Goal: Information Seeking & Learning: Learn about a topic

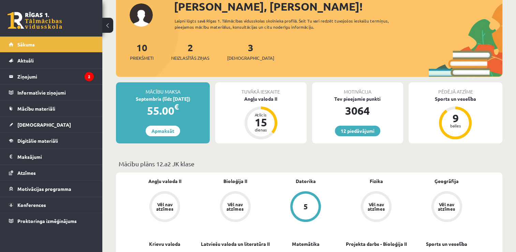
scroll to position [49, 0]
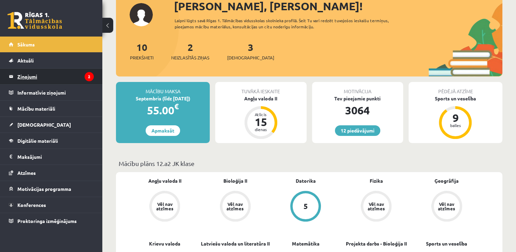
click at [74, 79] on legend "Ziņojumi 2" at bounding box center [55, 77] width 76 height 16
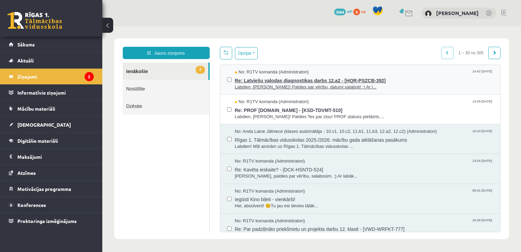
click at [348, 86] on span "Labdien, Paula! Paldies par vērību, datumi salaboti! :) Ar l..." at bounding box center [364, 87] width 259 height 6
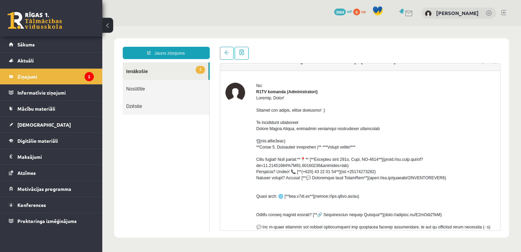
scroll to position [8, 0]
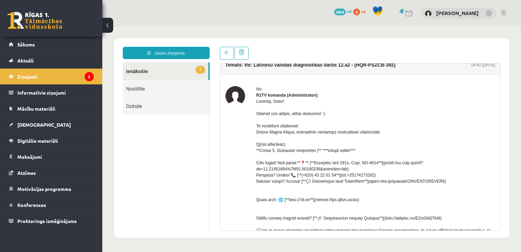
click at [190, 73] on link "1 Ienākošie" at bounding box center [166, 70] width 86 height 17
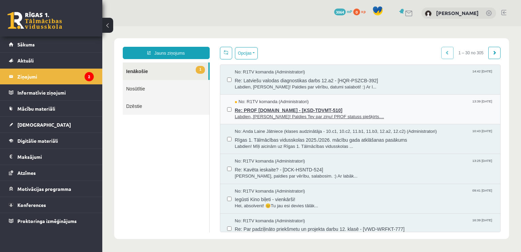
scroll to position [0, 0]
click at [350, 115] on span "Labdien, Paula! Paldies Tev par ziņu! PROF statuss piešķirts...." at bounding box center [364, 117] width 259 height 6
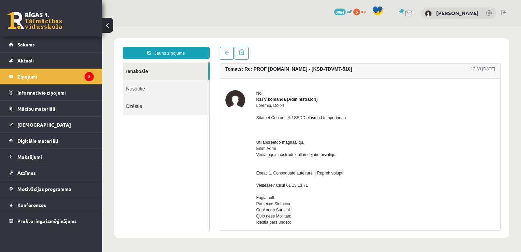
scroll to position [2, 0]
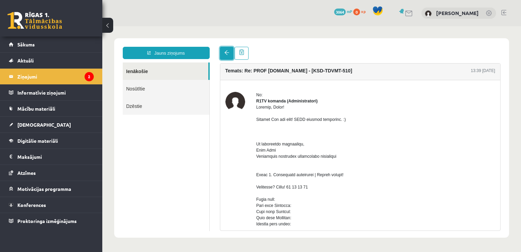
click at [226, 51] on span at bounding box center [226, 52] width 5 height 5
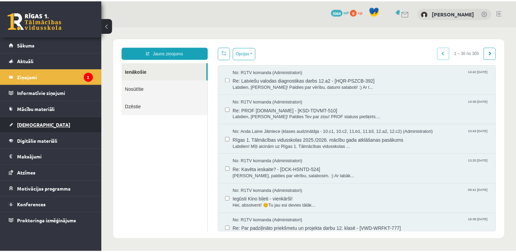
scroll to position [0, 0]
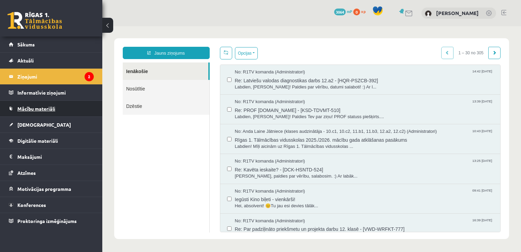
click at [41, 110] on span "Mācību materiāli" at bounding box center [36, 108] width 38 height 6
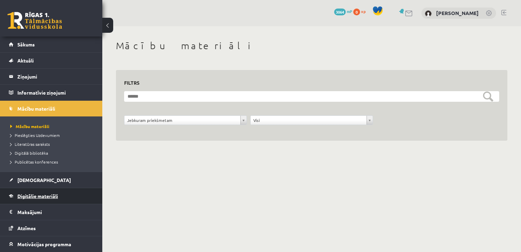
click at [45, 192] on link "Digitālie materiāli" at bounding box center [51, 196] width 85 height 16
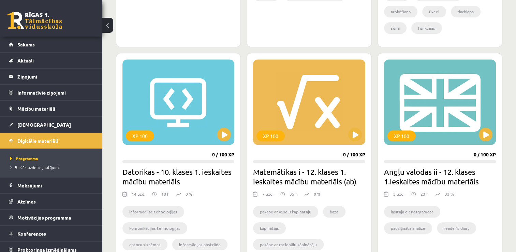
scroll to position [573, 0]
click at [476, 111] on div "XP 100" at bounding box center [440, 102] width 112 height 85
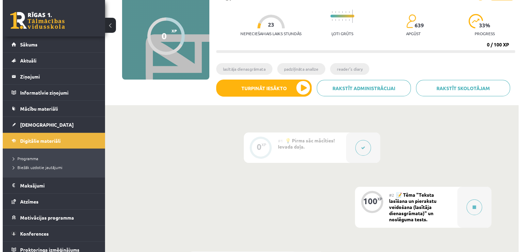
scroll to position [136, 0]
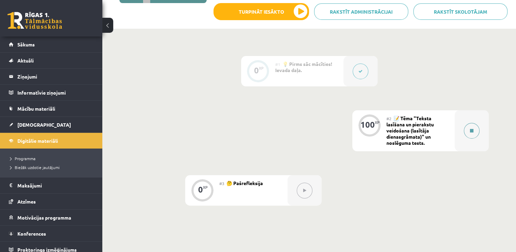
click at [468, 132] on button at bounding box center [472, 131] width 16 height 16
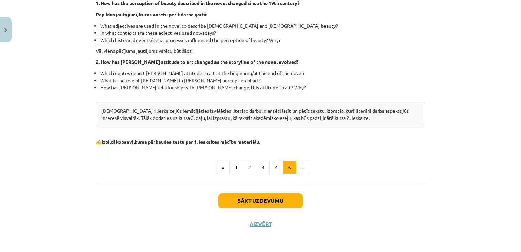
scroll to position [172, 0]
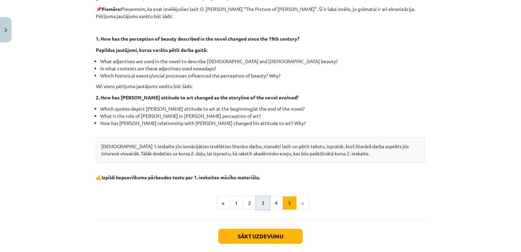
click at [263, 204] on button "3" at bounding box center [263, 203] width 14 height 14
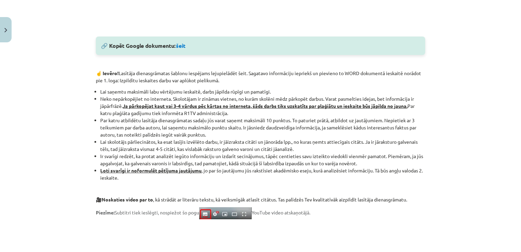
scroll to position [364, 0]
click at [180, 47] on link "šeit" at bounding box center [181, 45] width 10 height 7
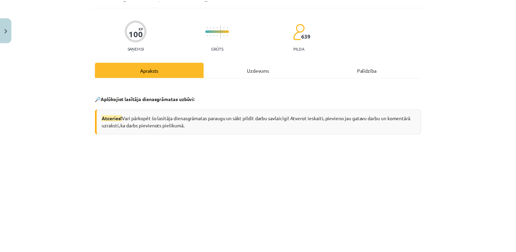
scroll to position [0, 0]
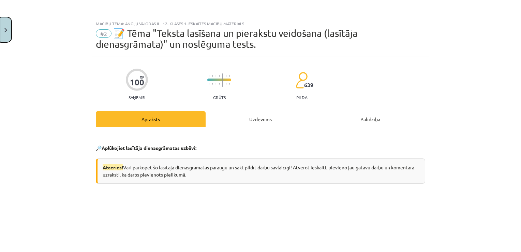
click at [8, 31] on button "Close" at bounding box center [6, 29] width 12 height 25
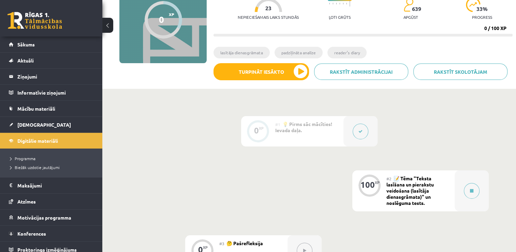
scroll to position [75, 0]
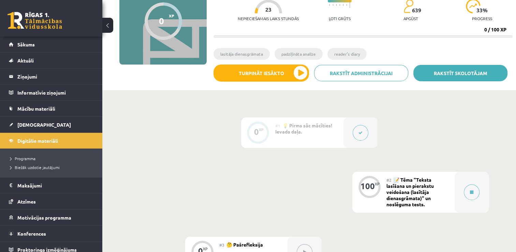
click at [458, 73] on link "Rakstīt skolotājam" at bounding box center [460, 73] width 94 height 16
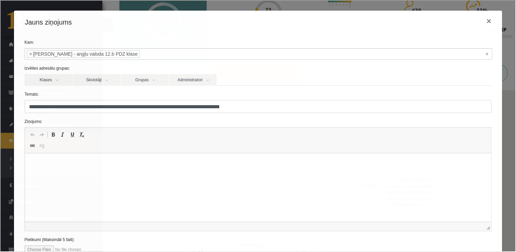
scroll to position [0, 0]
click at [183, 165] on p "Bagātinātā teksta redaktors, wiswyg-editor-47363945480620-1756731018-31" at bounding box center [257, 163] width 453 height 7
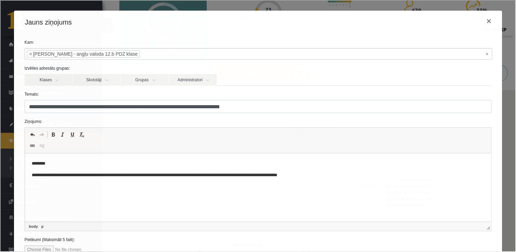
click at [286, 176] on p "**********" at bounding box center [255, 174] width 448 height 7
click at [324, 172] on p "**********" at bounding box center [255, 174] width 448 height 7
click at [185, 174] on p "**********" at bounding box center [255, 174] width 448 height 7
click at [297, 186] on p "*********" at bounding box center [255, 186] width 448 height 7
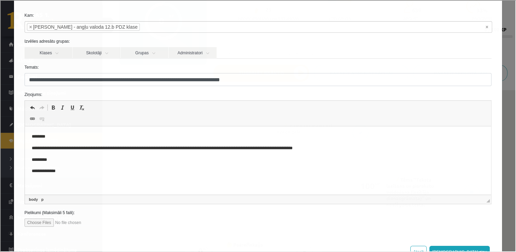
scroll to position [50, 0]
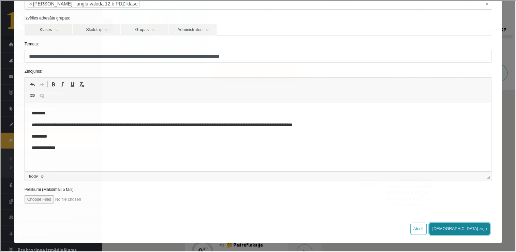
click at [474, 227] on button "Sūtīt ziņu" at bounding box center [459, 228] width 61 height 12
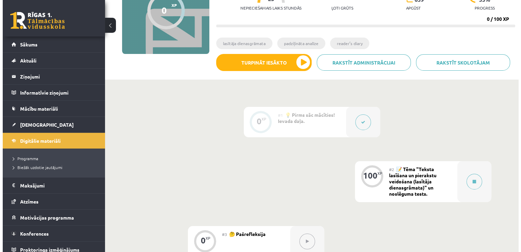
scroll to position [136, 0]
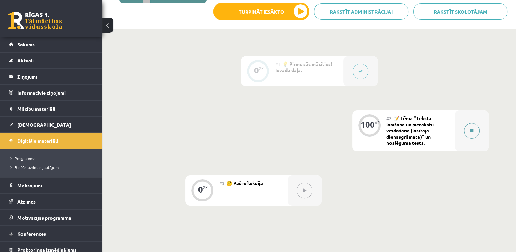
click at [470, 129] on icon at bounding box center [471, 131] width 3 height 4
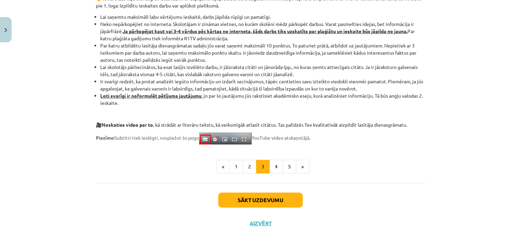
scroll to position [564, 0]
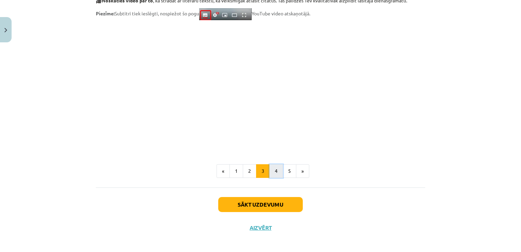
click at [273, 167] on button "4" at bounding box center [276, 171] width 14 height 14
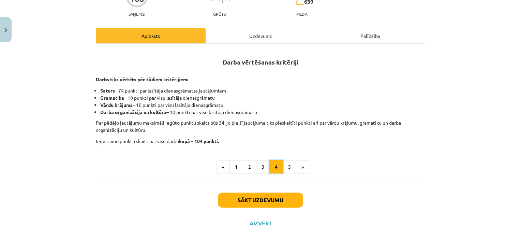
scroll to position [83, 0]
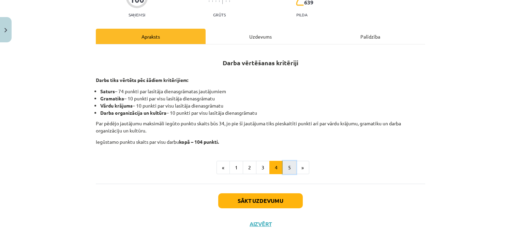
click at [284, 165] on button "5" at bounding box center [290, 168] width 14 height 14
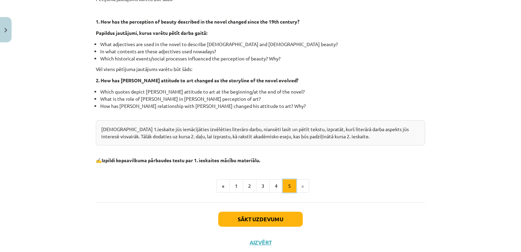
scroll to position [189, 0]
click at [269, 182] on button "4" at bounding box center [276, 186] width 14 height 14
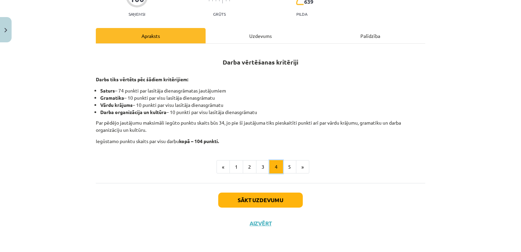
scroll to position [83, 0]
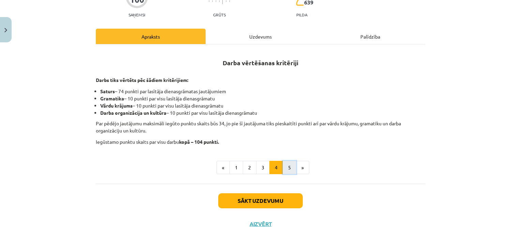
click at [288, 165] on button "5" at bounding box center [290, 168] width 14 height 14
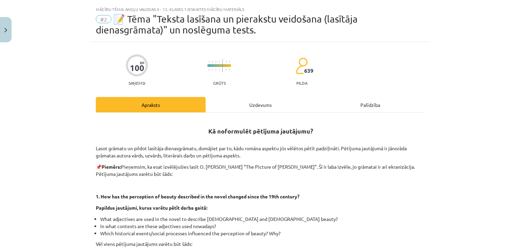
scroll to position [0, 0]
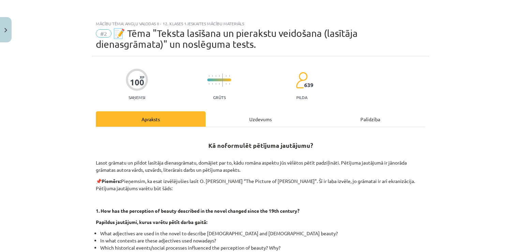
click at [258, 119] on div "Uzdevums" at bounding box center [261, 118] width 110 height 15
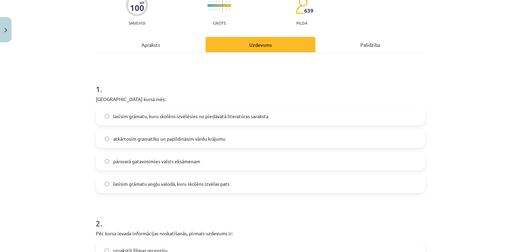
scroll to position [81, 0]
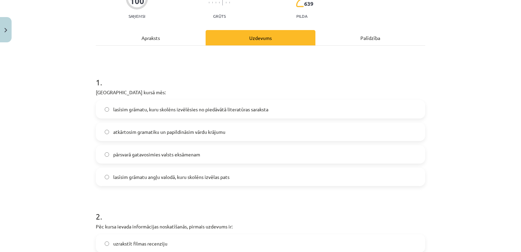
click at [230, 110] on span "lasīsim grāmatu, kuru skolēns izvēlēsies no piedāvātā literatūras saraksta" at bounding box center [190, 109] width 155 height 7
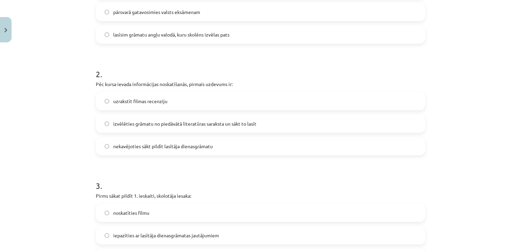
scroll to position [228, 0]
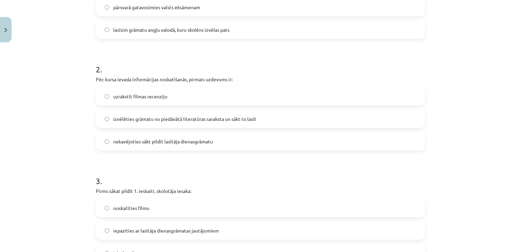
click at [175, 121] on span "izvēlēties grāmatu no piedāvātā literatūras saraksta un sākt to lasīt" at bounding box center [184, 118] width 143 height 7
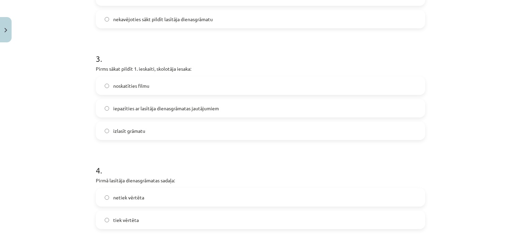
scroll to position [354, 0]
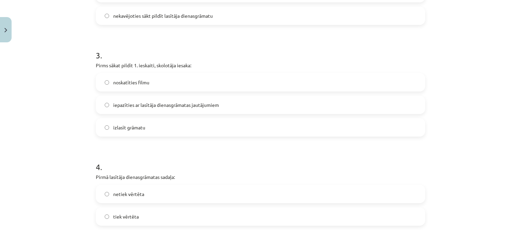
click at [179, 106] on span "iepazīties ar lasītāja dienasgrāmatas jautājumiem" at bounding box center [166, 104] width 106 height 7
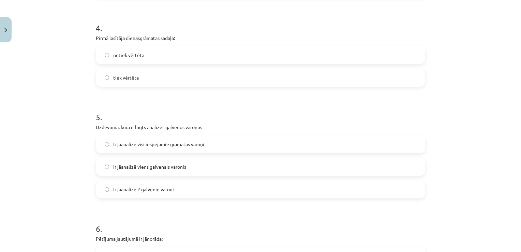
scroll to position [493, 0]
click at [148, 79] on label "tiek vērtēta" at bounding box center [260, 76] width 328 height 17
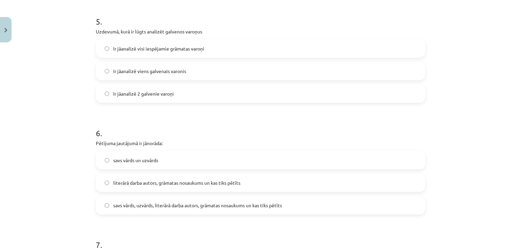
scroll to position [588, 0]
click at [188, 92] on label "Ir jāanalizē 2 galvenie varoņi" at bounding box center [260, 93] width 328 height 17
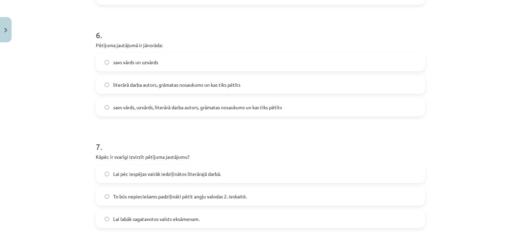
scroll to position [689, 0]
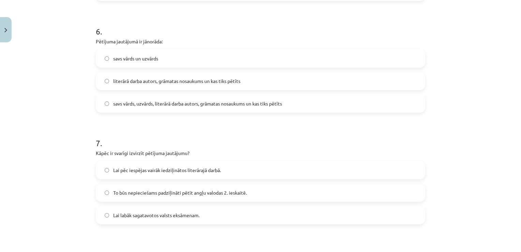
click at [217, 83] on span "literārā darba autors, grāmatas nosaukums un kas tiks pētīts" at bounding box center [176, 80] width 127 height 7
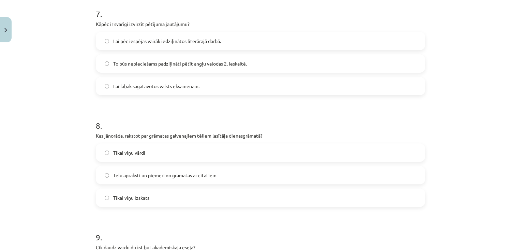
scroll to position [813, 0]
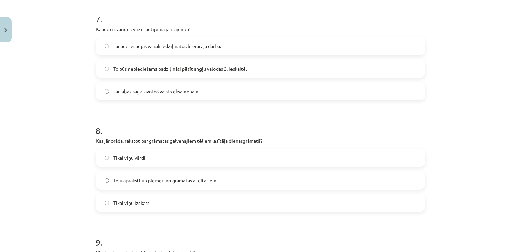
click at [208, 70] on span "To būs nepieciešams padziļināti pētīt angļu valodas 2. ieskaitē." at bounding box center [180, 68] width 134 height 7
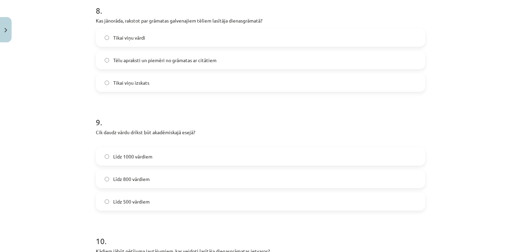
scroll to position [926, 0]
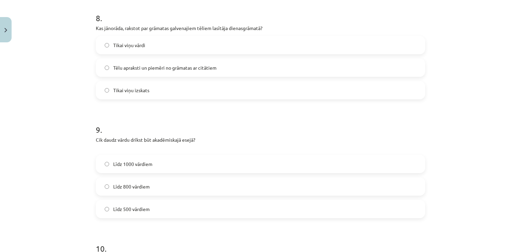
click at [163, 65] on span "Tēlu apraksti un piemēri no grāmatas ar citātiem" at bounding box center [164, 67] width 103 height 7
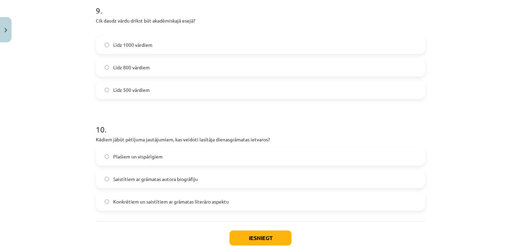
scroll to position [1044, 0]
click at [155, 73] on label "Līdz 800 vārdiem" at bounding box center [260, 67] width 328 height 17
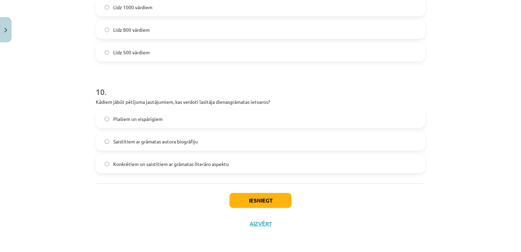
click at [186, 166] on span "Konkrētiem un saistītiem ar grāmatas literāro aspektu" at bounding box center [171, 163] width 116 height 7
click at [257, 198] on button "Iesniegt" at bounding box center [260, 200] width 62 height 15
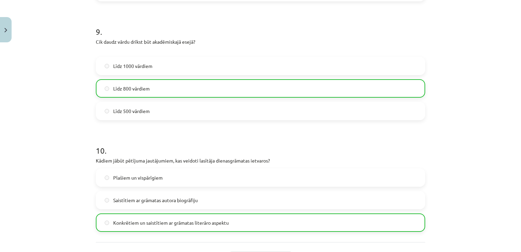
scroll to position [1103, 0]
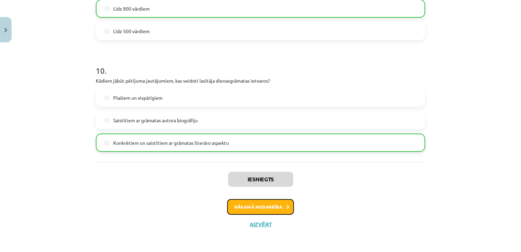
click at [250, 208] on button "Nākamā nodarbība" at bounding box center [260, 207] width 67 height 16
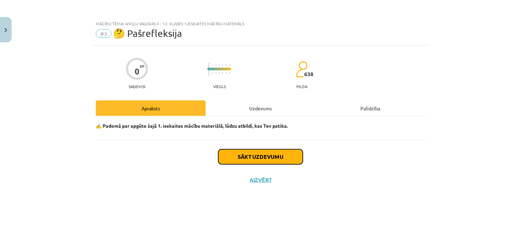
click at [253, 155] on button "Sākt uzdevumu" at bounding box center [260, 156] width 85 height 15
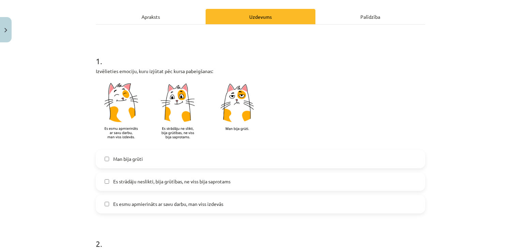
scroll to position [91, 0]
click at [159, 202] on span "Es esmu apmierināts ar savu darbu, man viss izdevās" at bounding box center [168, 203] width 110 height 7
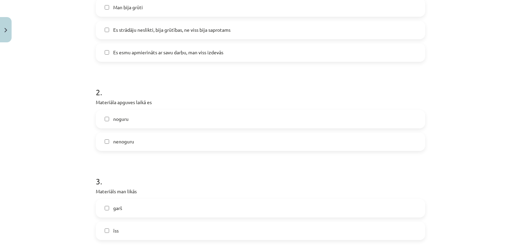
scroll to position [243, 0]
click at [141, 143] on label "nenoguru" at bounding box center [260, 141] width 328 height 17
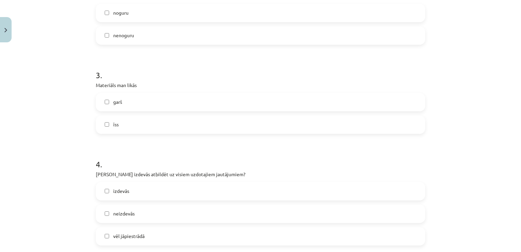
scroll to position [349, 0]
click at [126, 125] on label "īss" at bounding box center [260, 124] width 328 height 17
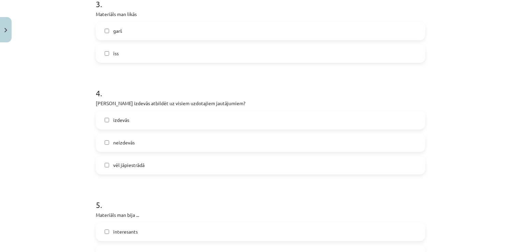
scroll to position [420, 0]
click at [140, 167] on span "vēl jāpiestrādā" at bounding box center [128, 164] width 31 height 7
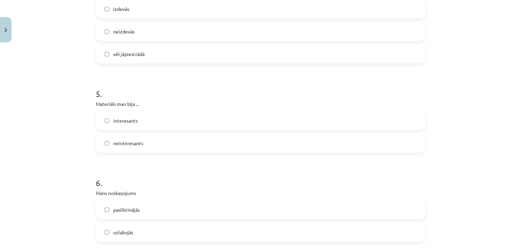
scroll to position [531, 0]
click at [146, 114] on label "interesants" at bounding box center [260, 119] width 328 height 17
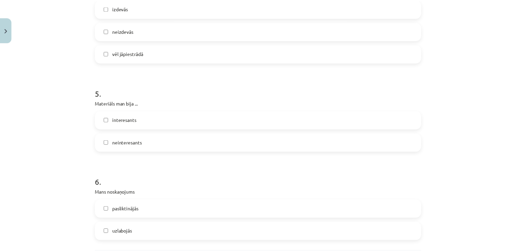
scroll to position [599, 0]
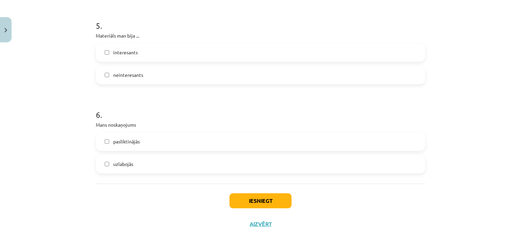
click at [138, 165] on label "uzlabojās" at bounding box center [260, 163] width 328 height 17
click at [266, 200] on button "Iesniegt" at bounding box center [260, 200] width 62 height 15
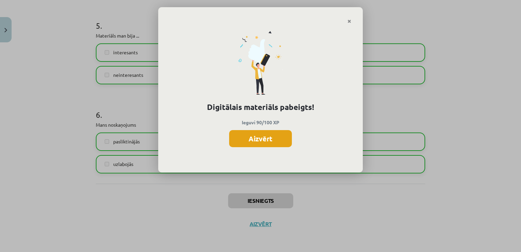
click at [250, 138] on button "Aizvērt" at bounding box center [260, 138] width 63 height 17
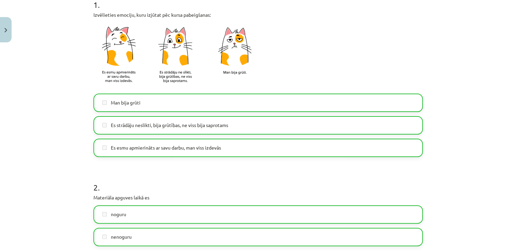
scroll to position [0, 0]
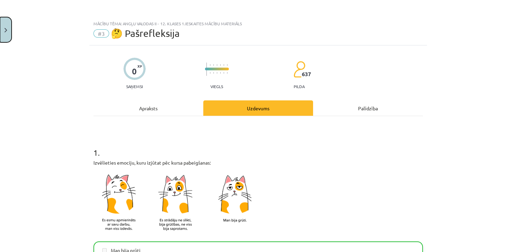
click at [7, 24] on button "Close" at bounding box center [6, 29] width 12 height 25
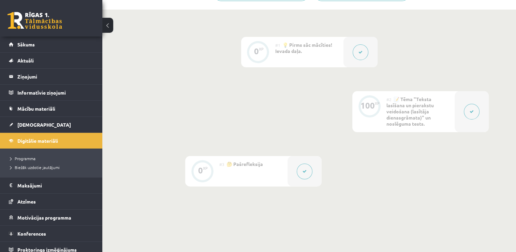
scroll to position [152, 0]
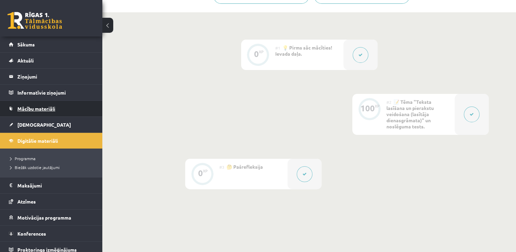
click at [29, 107] on span "Mācību materiāli" at bounding box center [36, 108] width 38 height 6
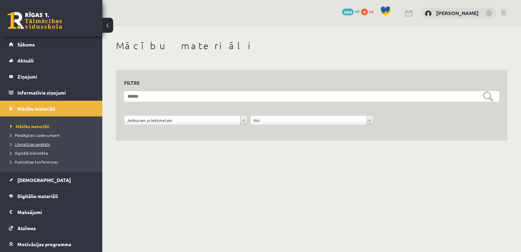
click at [43, 141] on span "Literatūras saraksts" at bounding box center [30, 143] width 40 height 5
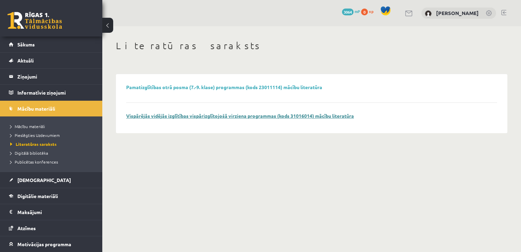
click at [213, 114] on link "Vispārējās vidējās izglītības vispārizglītojošā virziena programmas (kods 31016…" at bounding box center [240, 116] width 228 height 6
click at [37, 150] on span "Digitālā bibliotēka" at bounding box center [29, 152] width 38 height 5
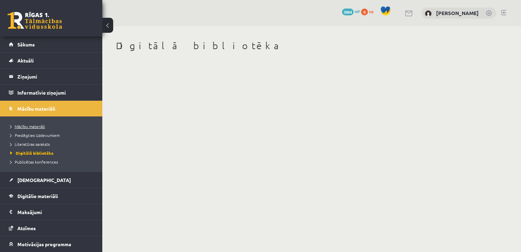
click at [34, 125] on span "Mācību materiāli" at bounding box center [27, 125] width 35 height 5
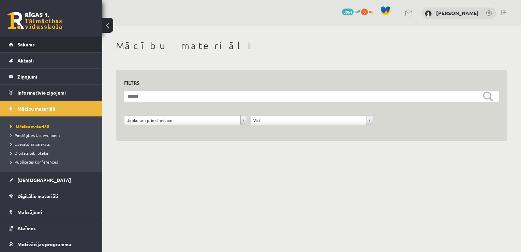
click at [56, 45] on link "Sākums" at bounding box center [51, 44] width 85 height 16
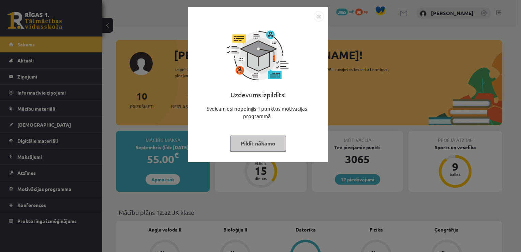
click at [273, 140] on button "Pildīt nākamo" at bounding box center [258, 143] width 56 height 16
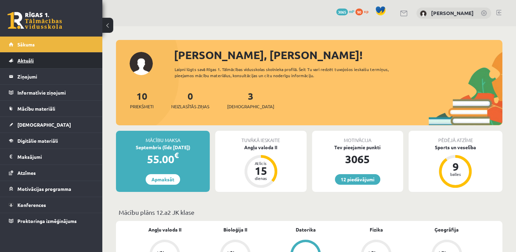
click at [62, 61] on link "Aktuāli" at bounding box center [51, 61] width 85 height 16
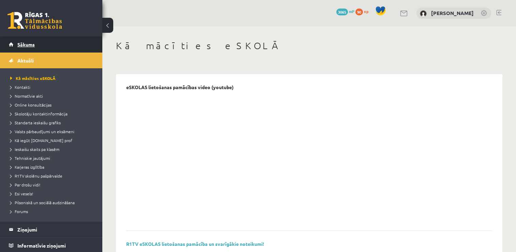
click at [51, 43] on link "Sākums" at bounding box center [51, 44] width 85 height 16
